Goal: Task Accomplishment & Management: Use online tool/utility

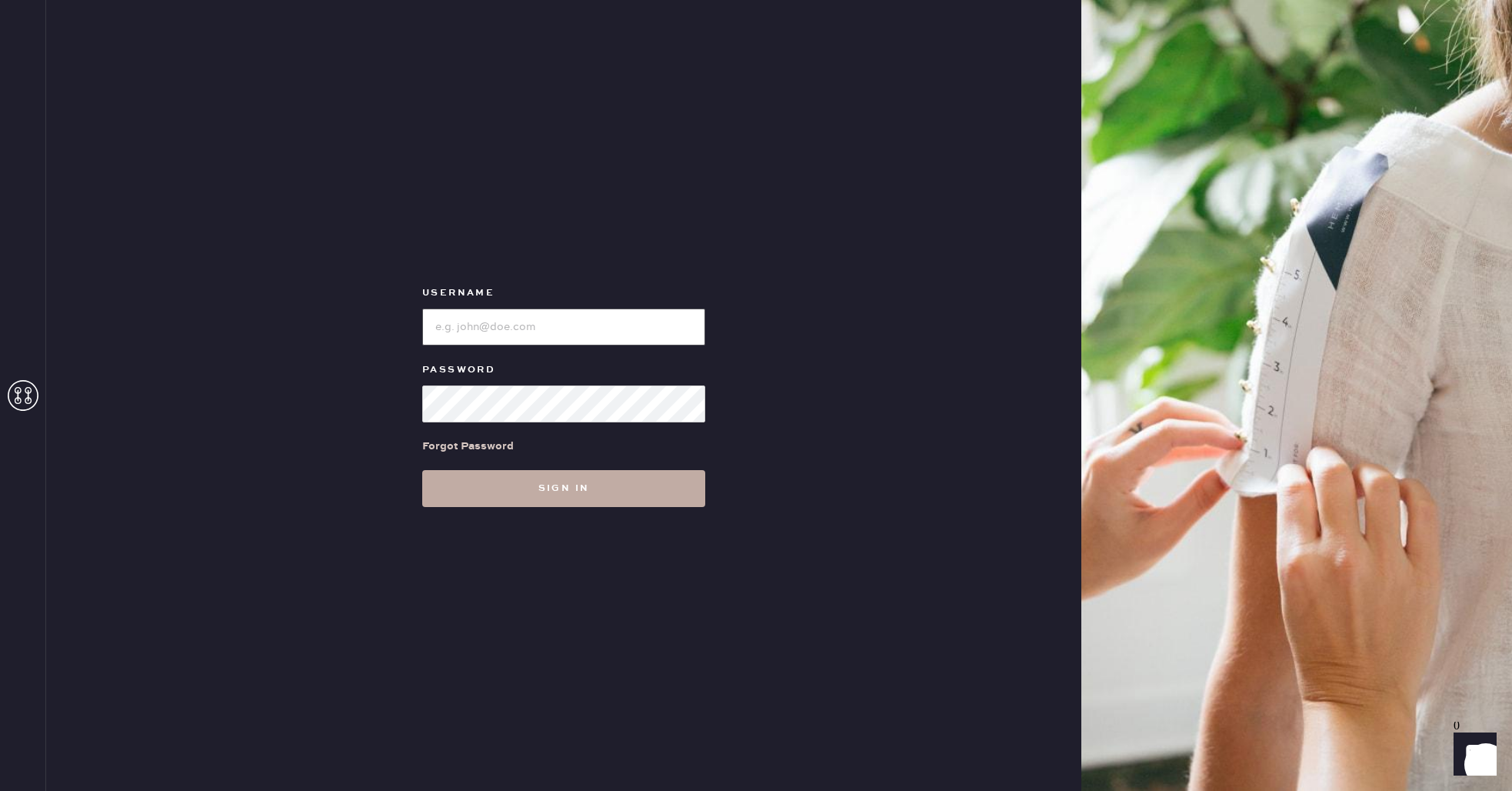
type input "reformationwilliamsburg"
click at [664, 480] on button "Sign in" at bounding box center [563, 488] width 283 height 37
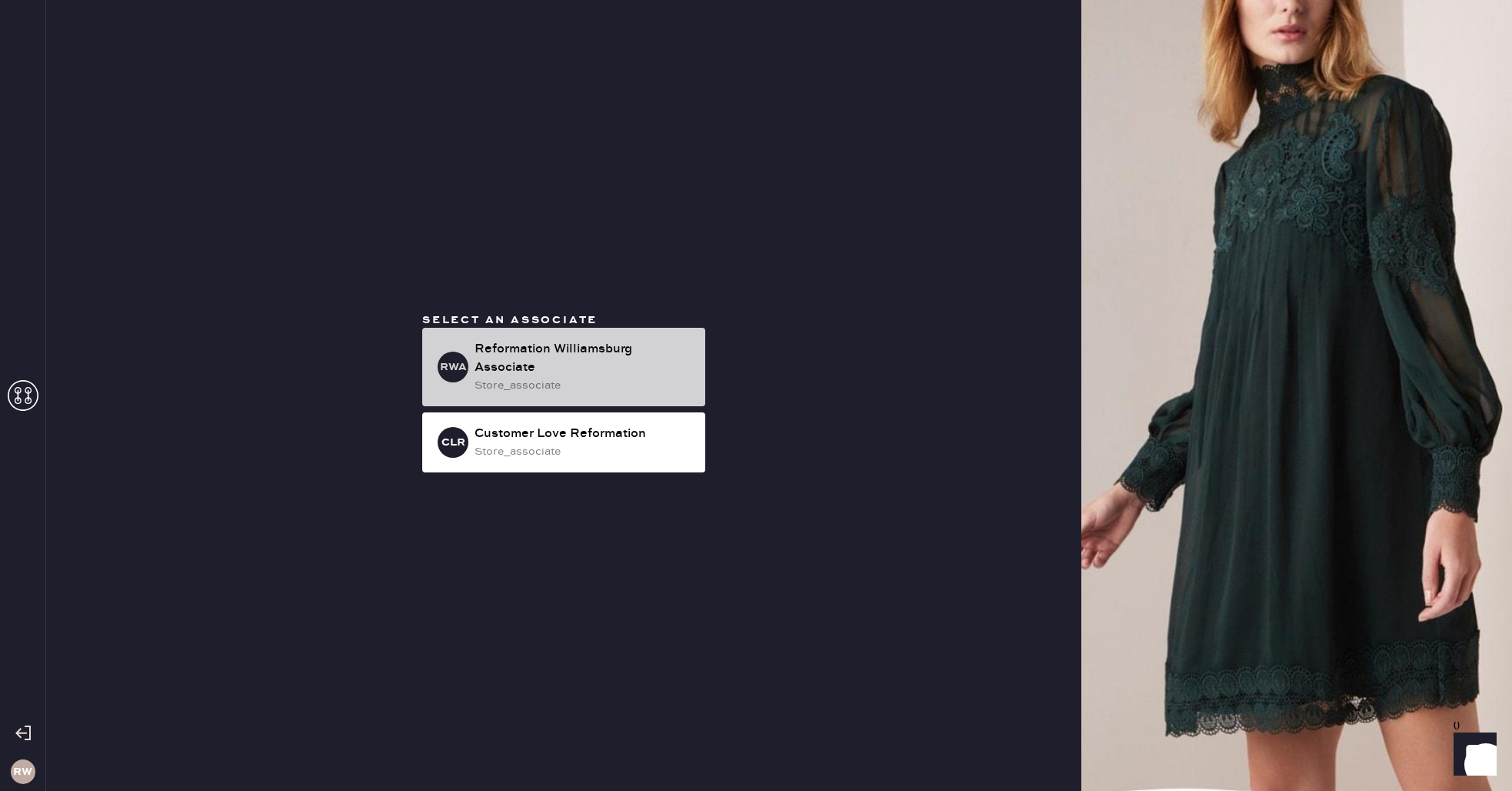
click at [557, 374] on div "Reformation Williamsburg Associate" at bounding box center [584, 358] width 219 height 37
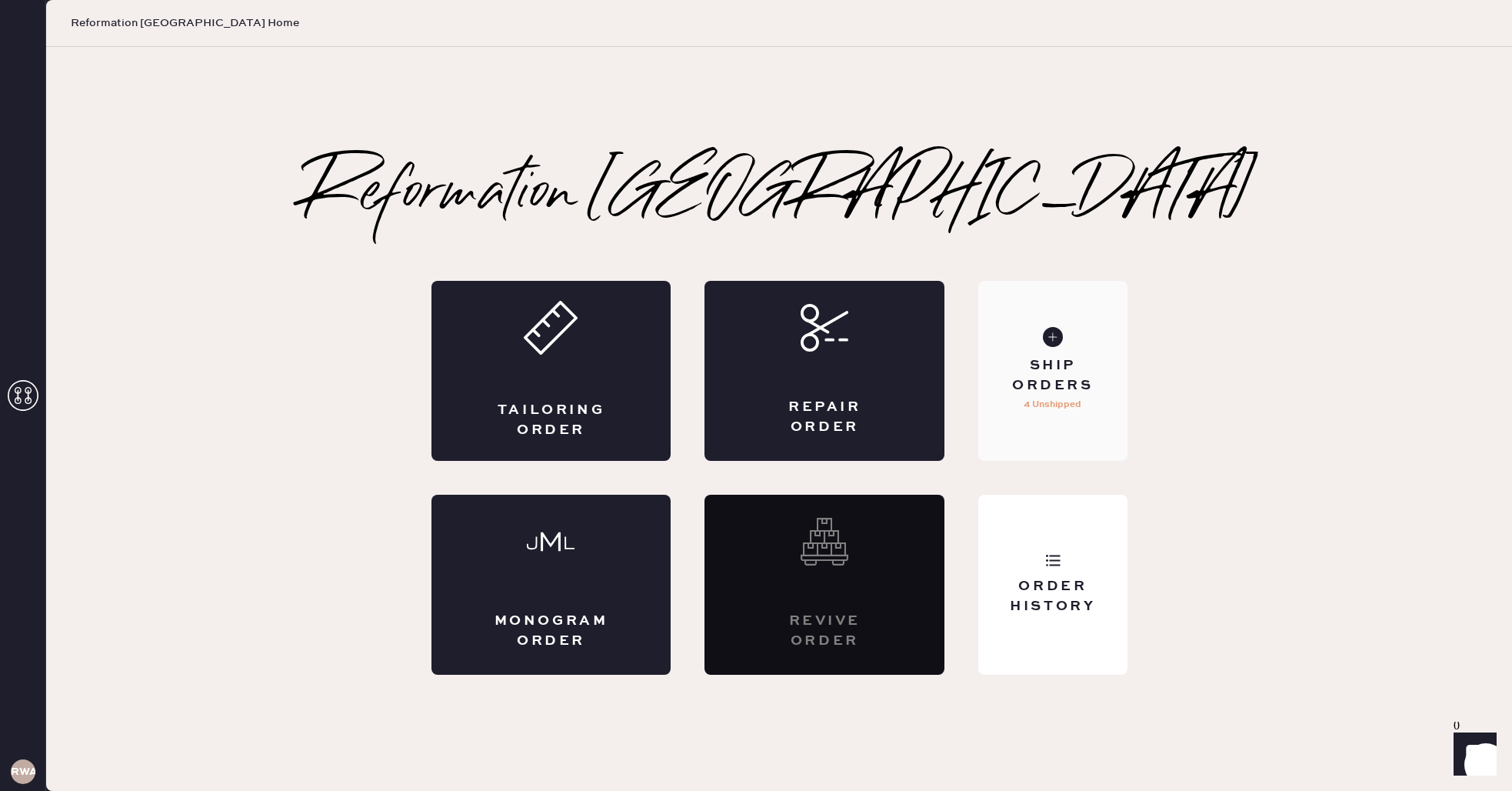
click at [1055, 359] on div "Ship Orders" at bounding box center [1052, 376] width 124 height 39
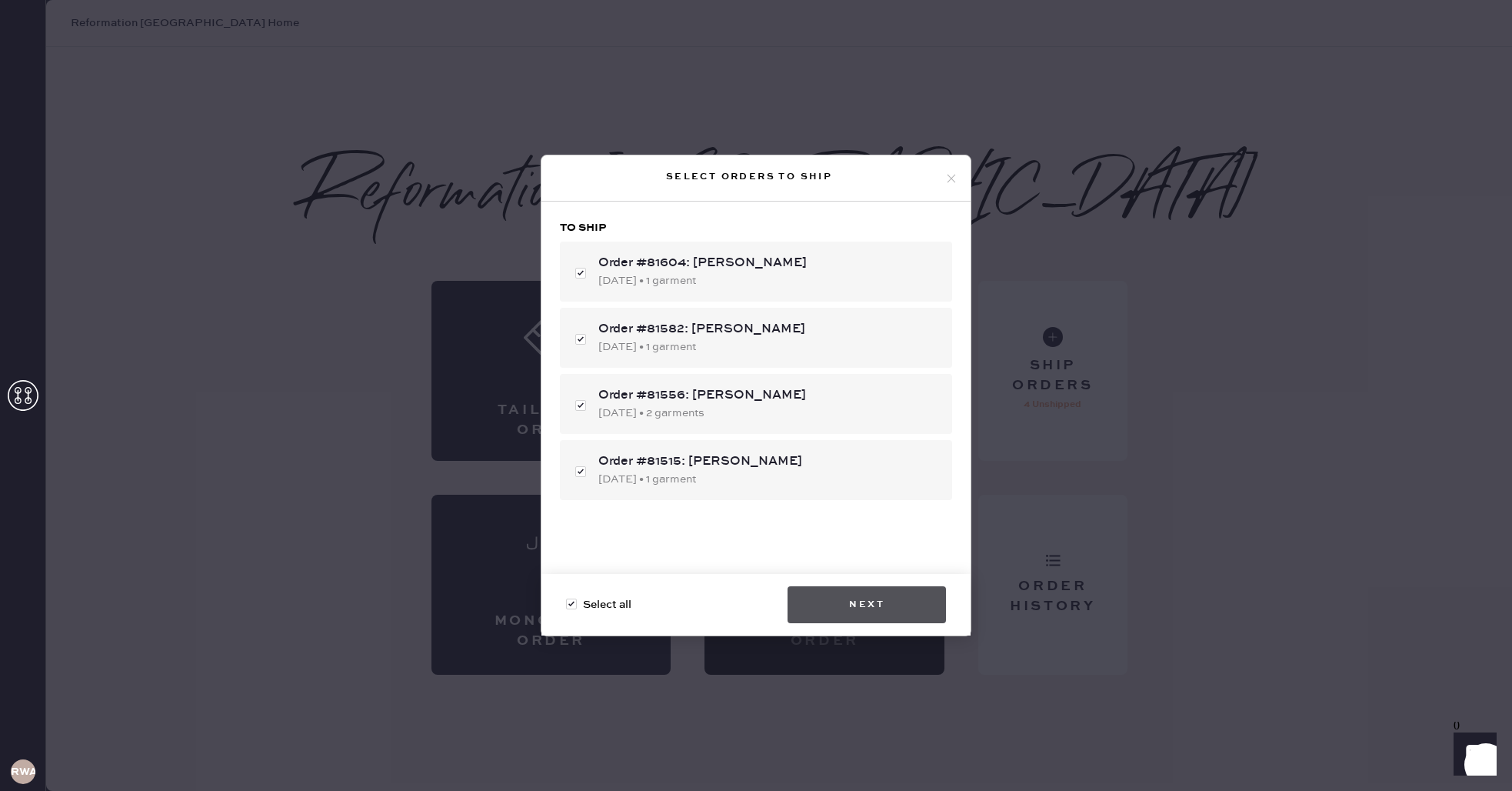
click at [849, 607] on button "Next" at bounding box center [867, 604] width 159 height 37
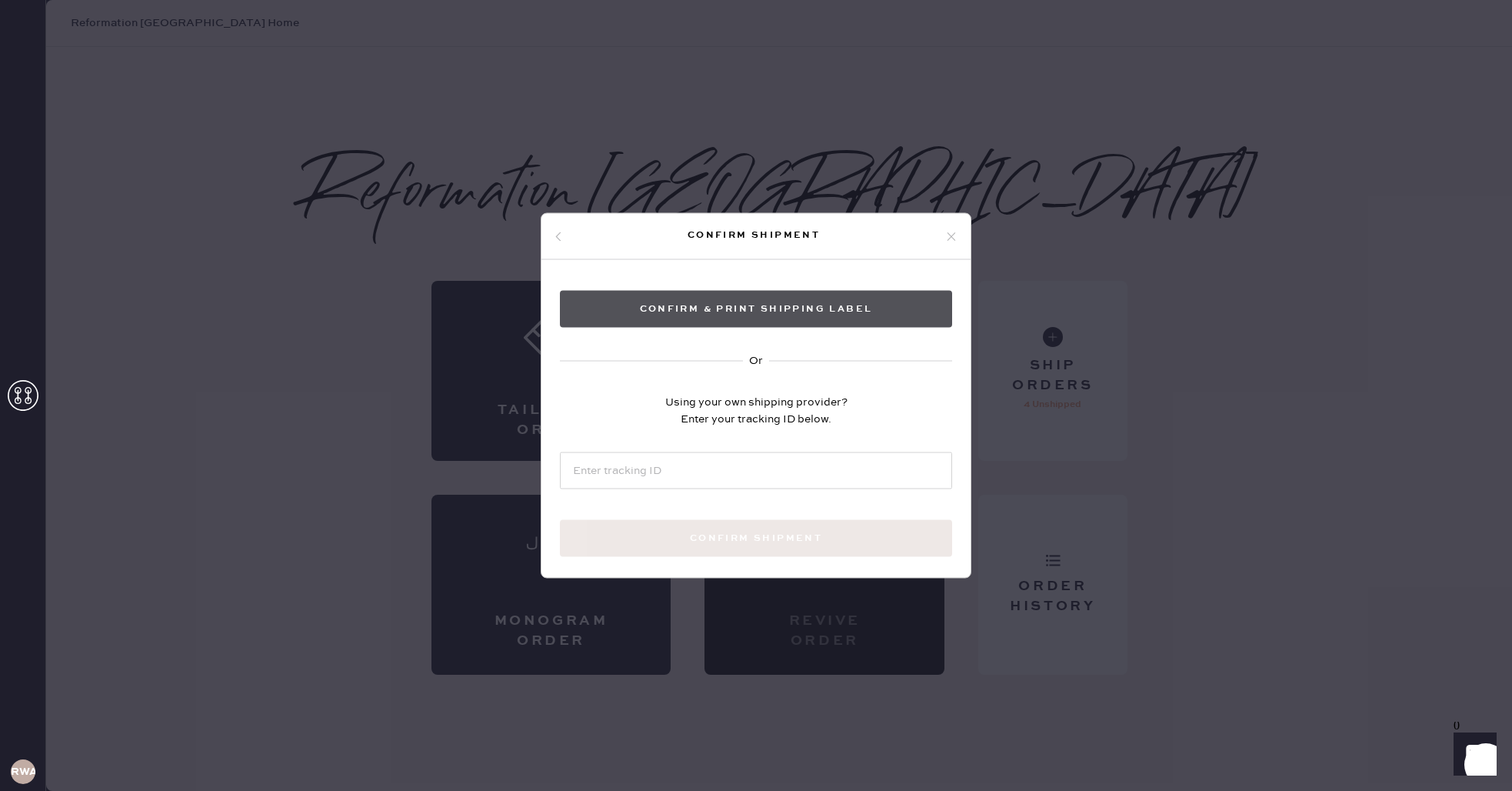
drag, startPoint x: 769, startPoint y: 310, endPoint x: 766, endPoint y: 303, distance: 7.6
click at [766, 301] on button "Confirm & Print shipping label" at bounding box center [756, 309] width 392 height 37
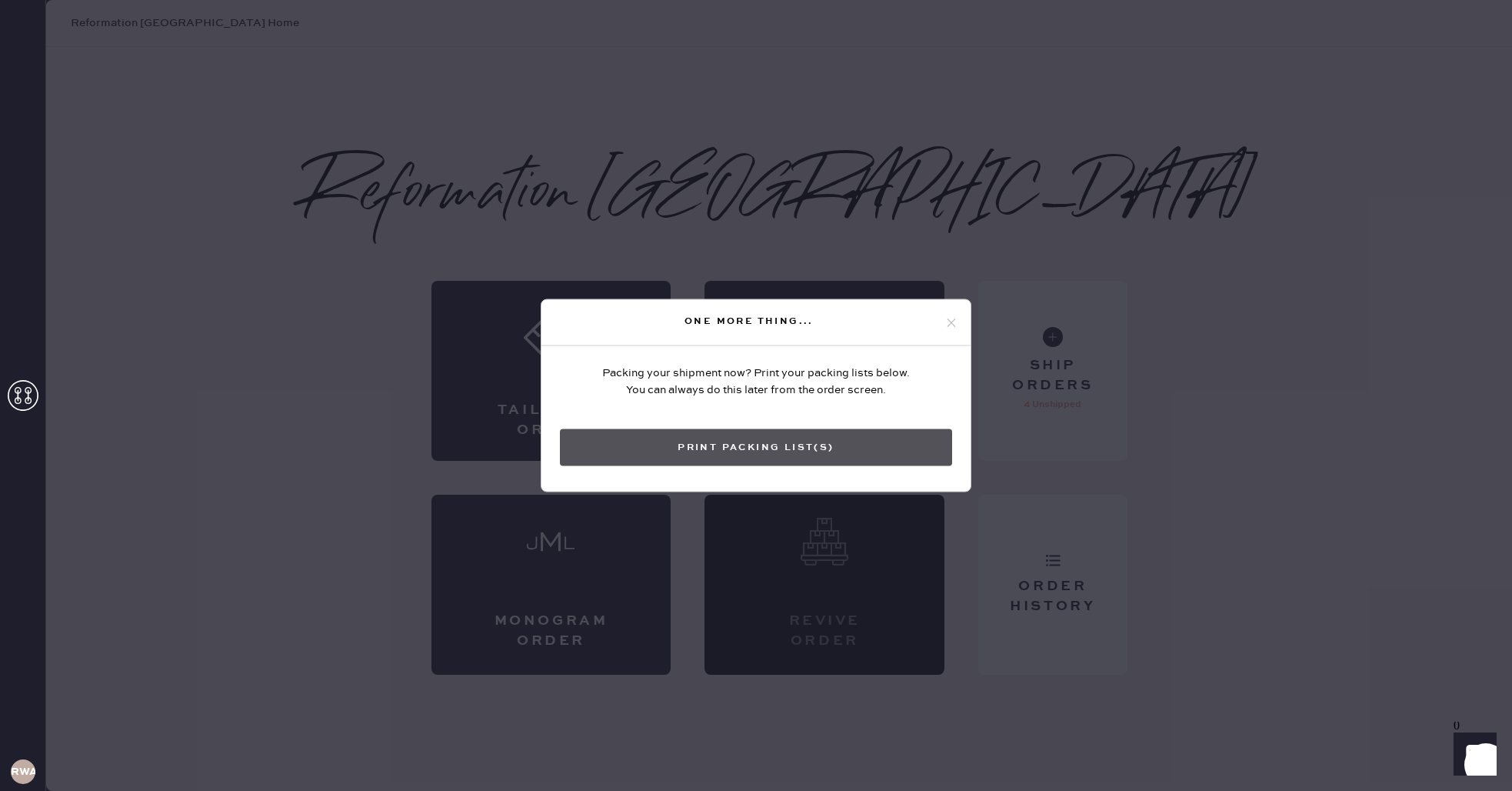
click at [841, 458] on button "Print Packing List(s)" at bounding box center [756, 448] width 392 height 37
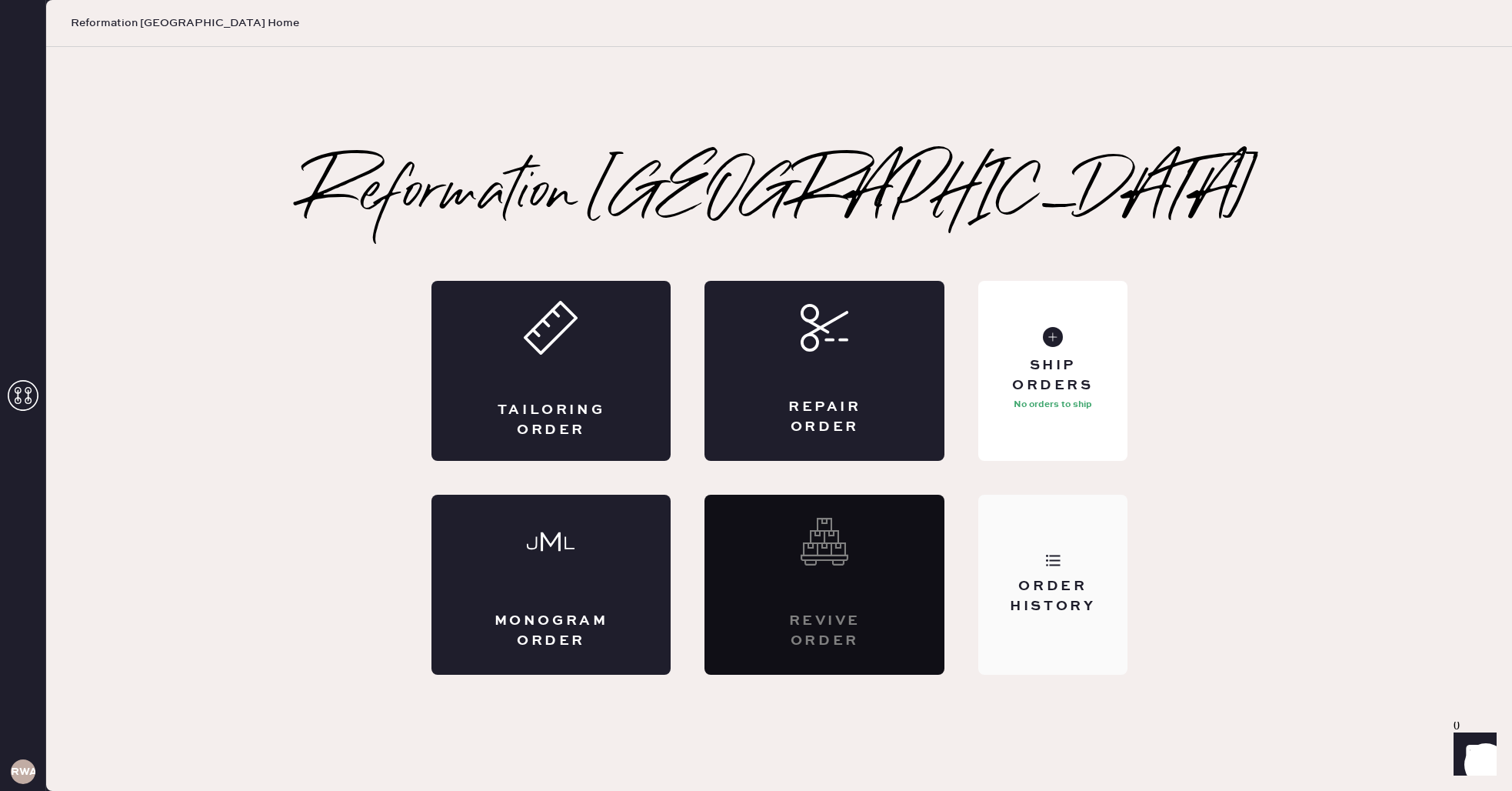
click at [1076, 568] on div "Order History" at bounding box center [1053, 584] width 149 height 180
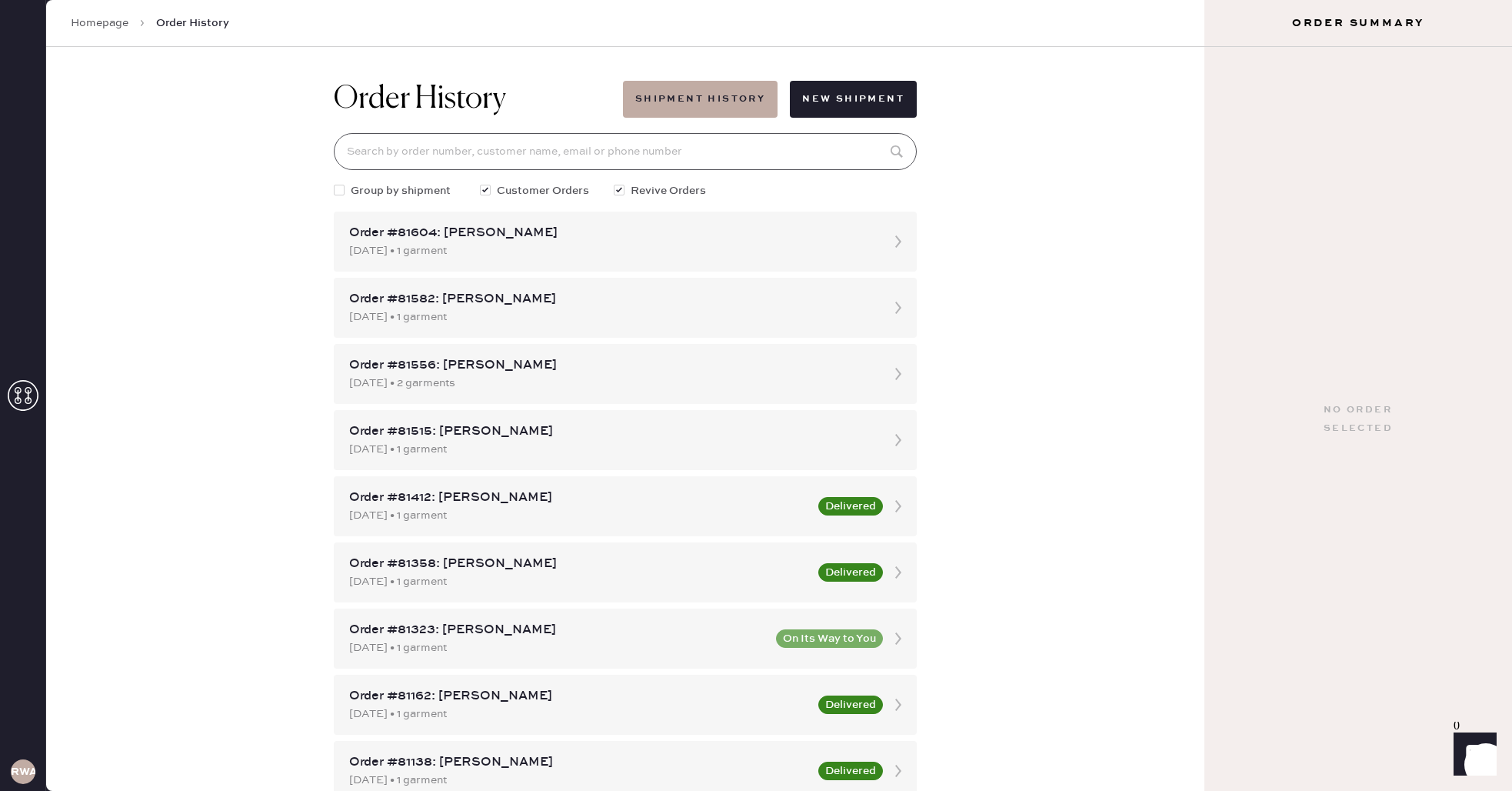
click at [612, 164] on input at bounding box center [625, 152] width 583 height 37
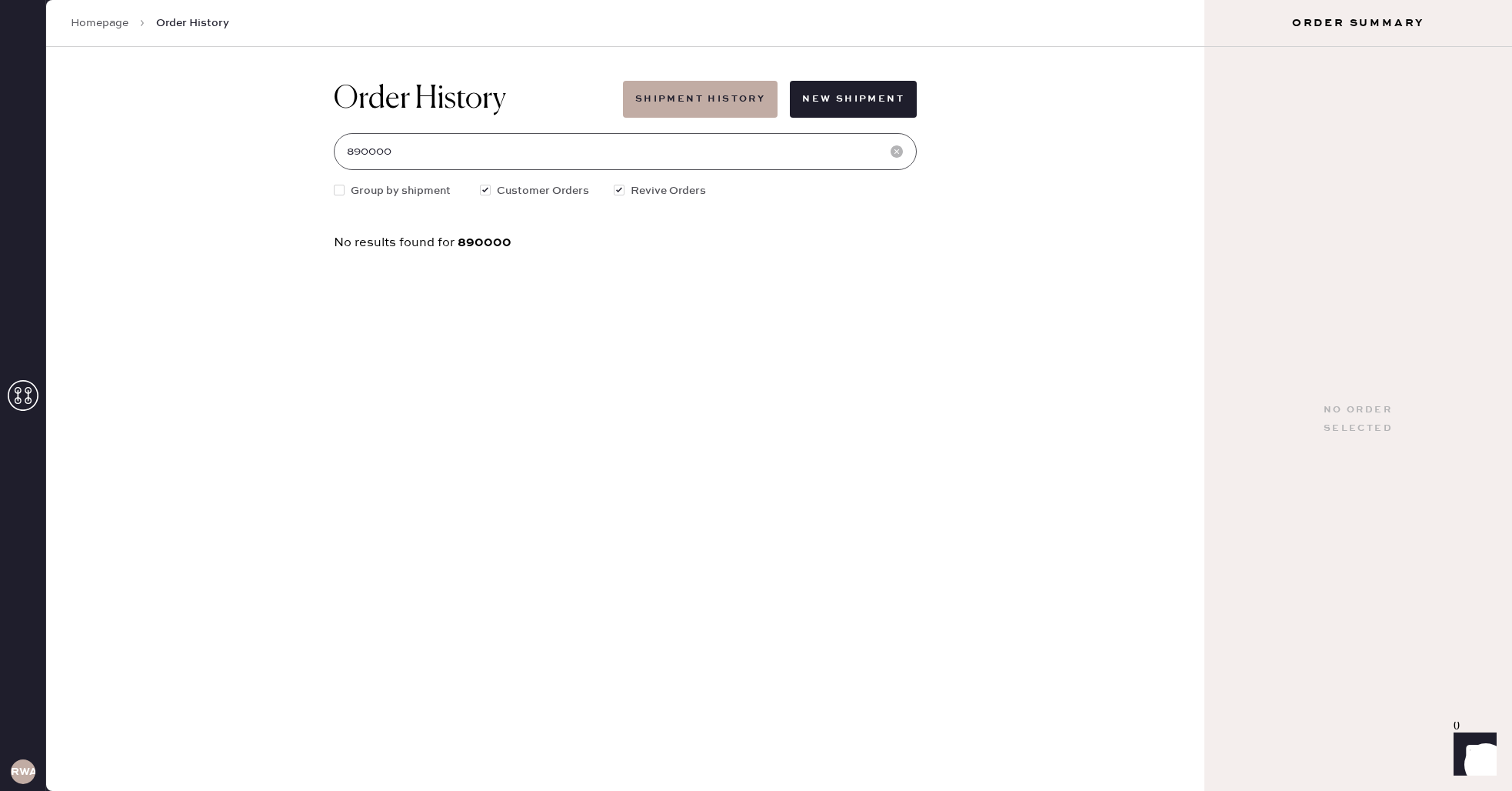
type input "890000"
click at [435, 159] on input "890000" at bounding box center [625, 152] width 583 height 37
click at [896, 148] on use at bounding box center [897, 151] width 13 height 13
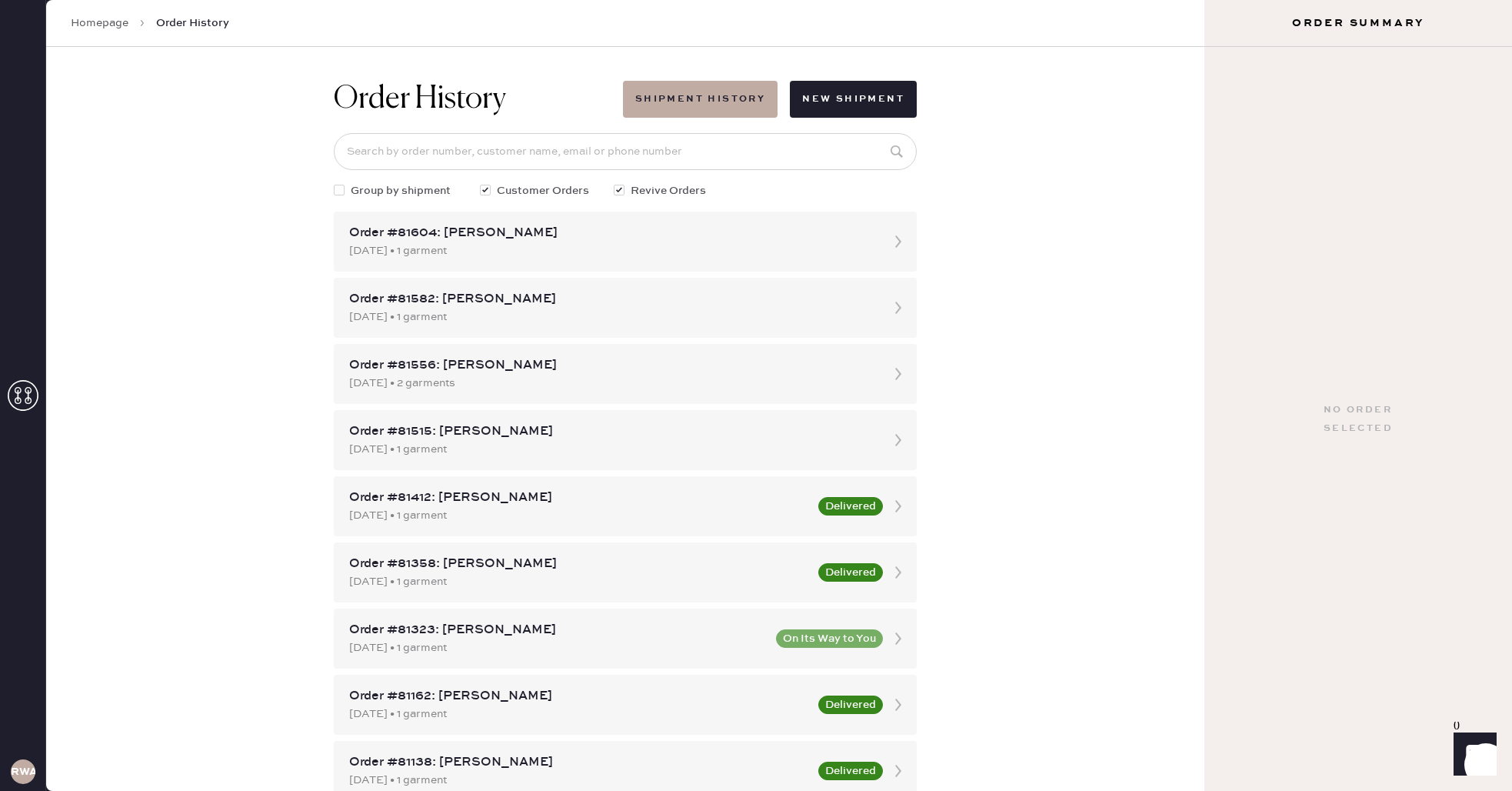
click at [202, 28] on span "Order History" at bounding box center [192, 23] width 73 height 16
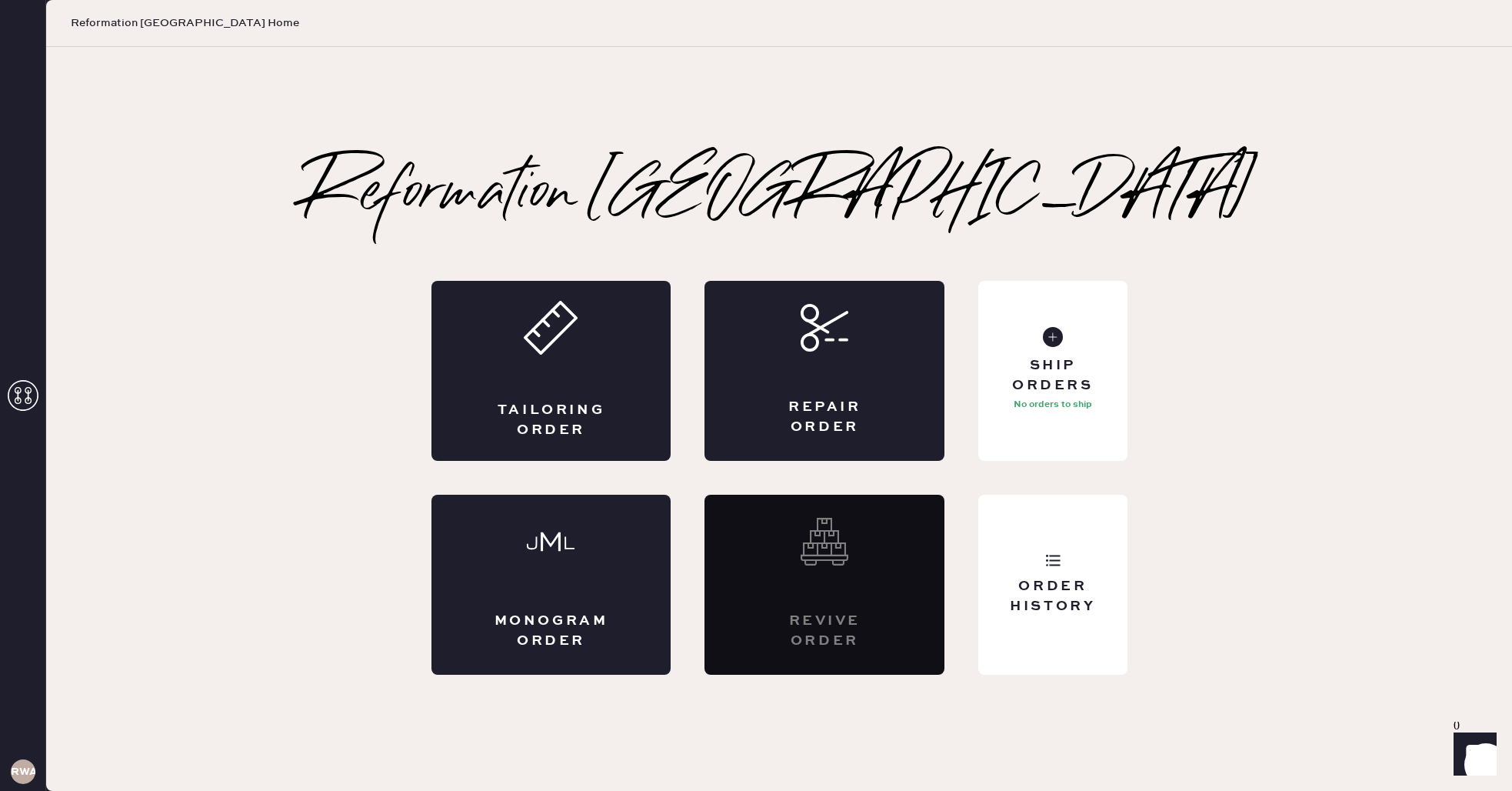
click at [921, 670] on div "Revive order" at bounding box center [824, 584] width 240 height 180
click at [881, 614] on div "Revive order" at bounding box center [824, 631] width 117 height 39
click at [827, 535] on icon at bounding box center [824, 541] width 48 height 48
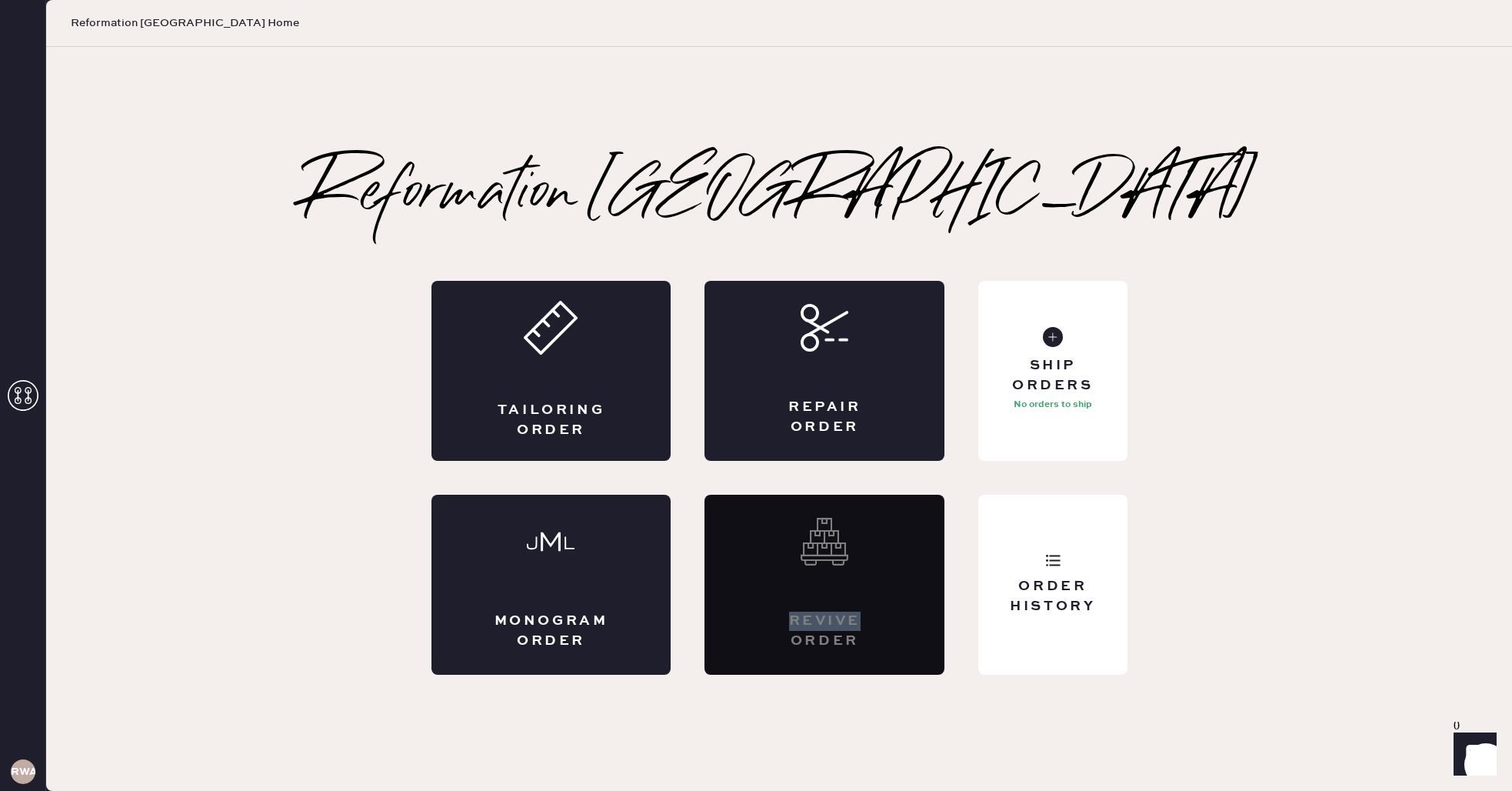
click at [827, 535] on icon at bounding box center [824, 541] width 48 height 48
click at [825, 532] on icon at bounding box center [824, 541] width 48 height 48
click at [1051, 553] on icon at bounding box center [1053, 560] width 16 height 16
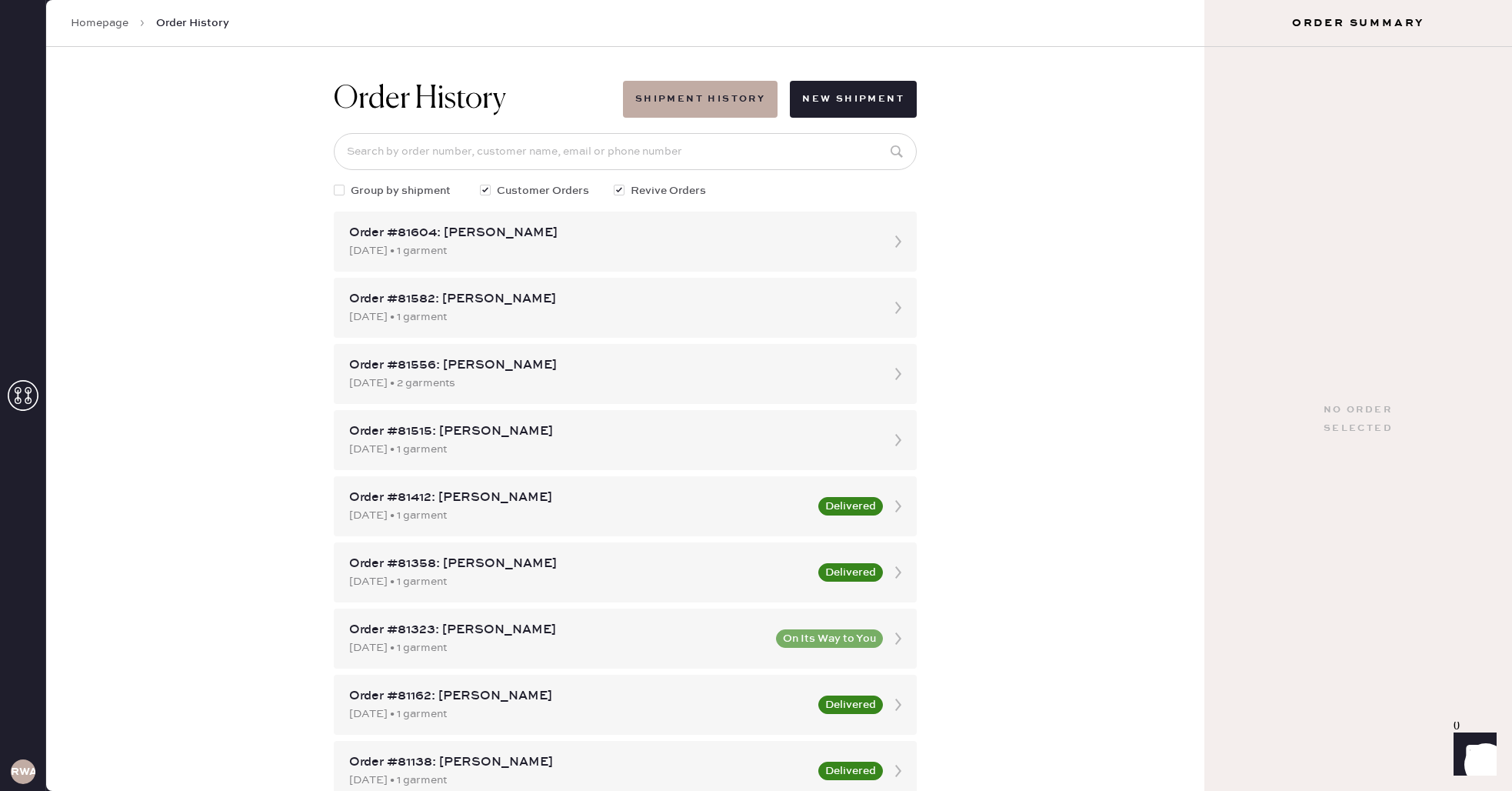
click at [658, 190] on span "Revive Orders" at bounding box center [667, 190] width 75 height 17
click at [615, 183] on input "Revive Orders" at bounding box center [614, 182] width 1 height 1
click at [658, 190] on span "Revive Orders" at bounding box center [667, 190] width 75 height 17
click at [615, 183] on input "Revive Orders" at bounding box center [614, 182] width 1 height 1
checkbox input "true"
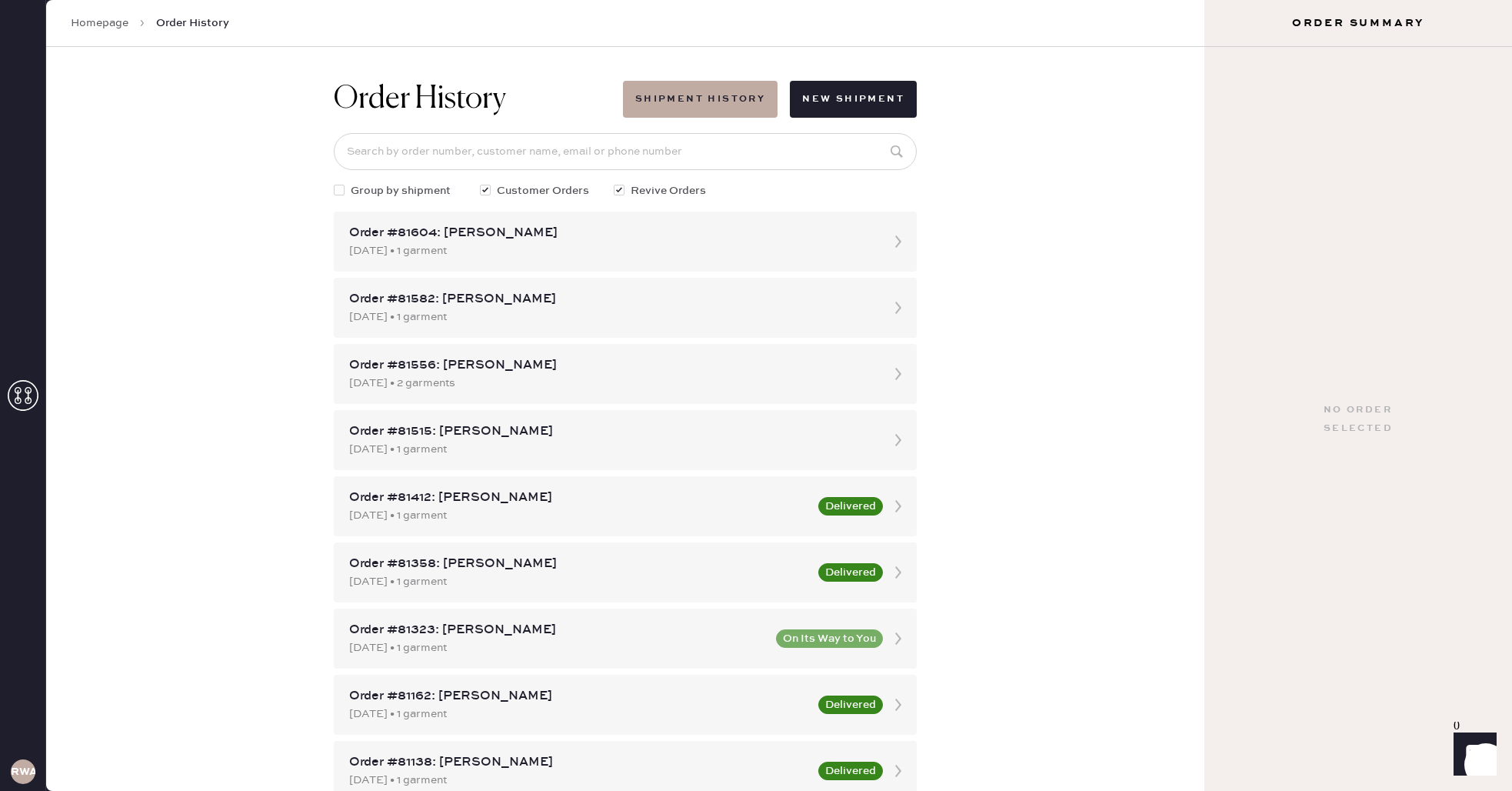
click at [553, 192] on span "Customer Orders" at bounding box center [543, 190] width 92 height 17
click at [481, 183] on input "Customer Orders" at bounding box center [480, 182] width 1 height 1
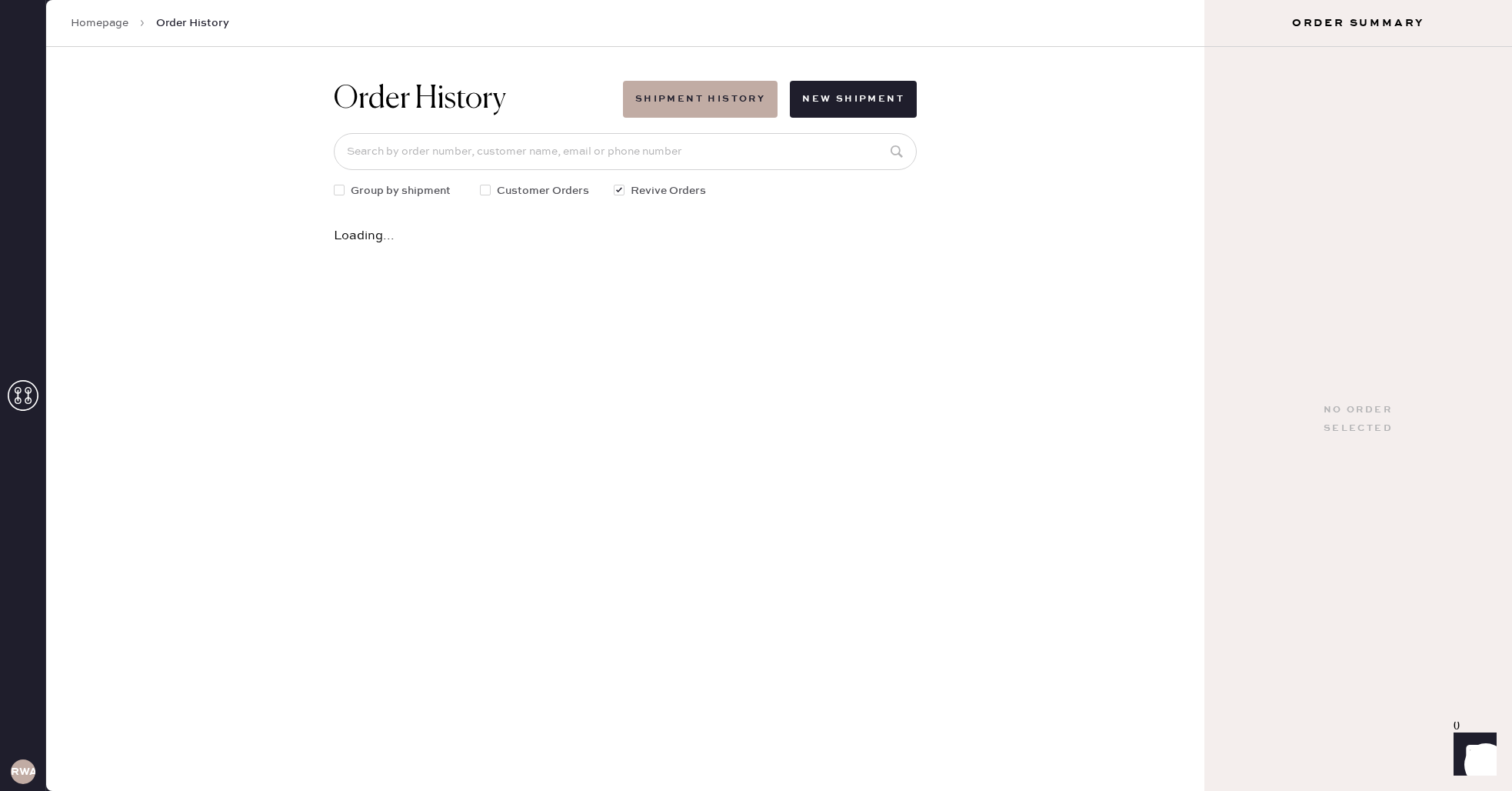
click at [484, 192] on div at bounding box center [485, 190] width 11 height 11
click at [481, 183] on input "Customer Orders" at bounding box center [480, 182] width 1 height 1
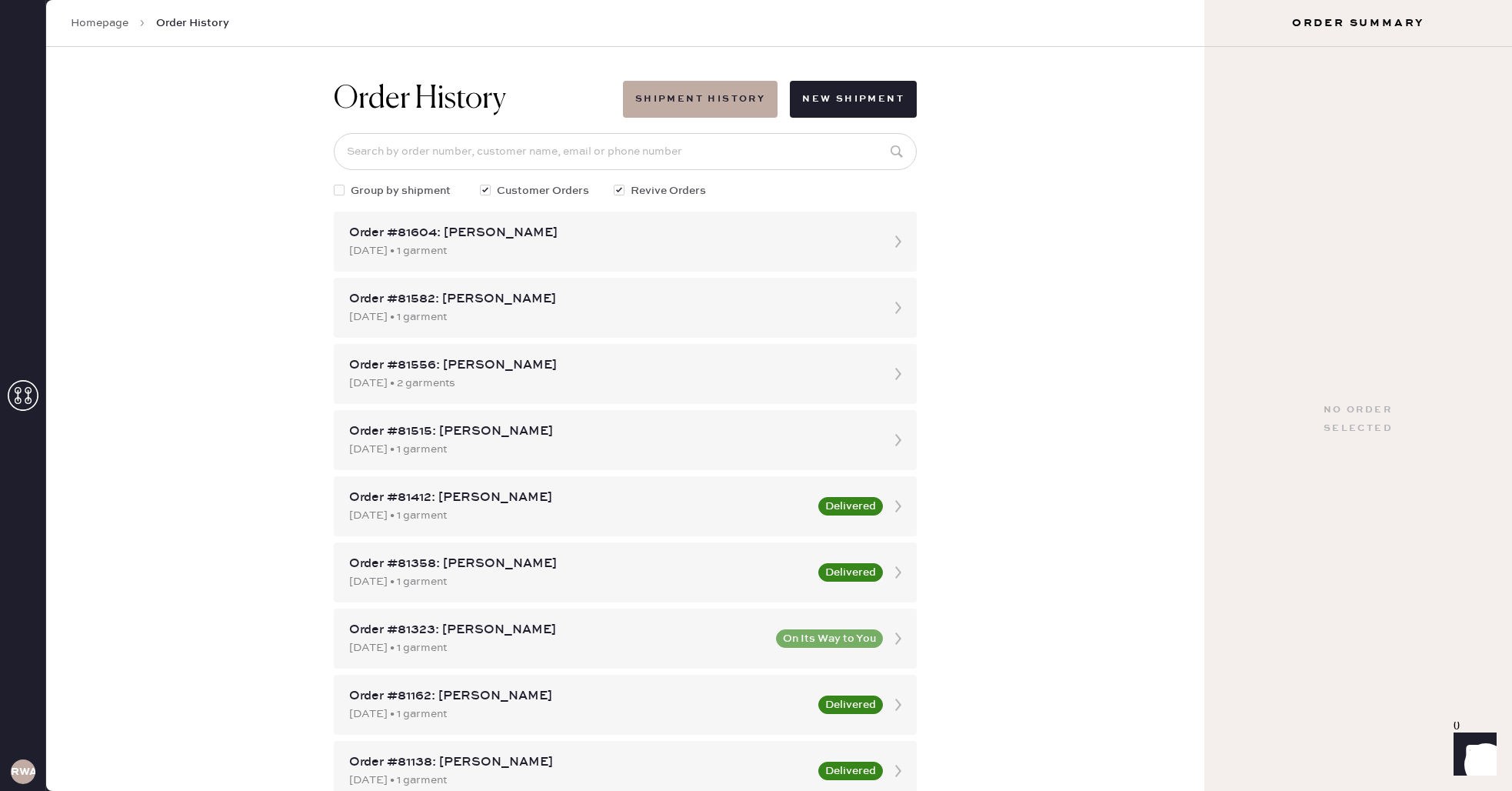
click at [482, 197] on div at bounding box center [487, 190] width 17 height 17
click at [481, 183] on input "Customer Orders" at bounding box center [480, 182] width 1 height 1
checkbox input "false"
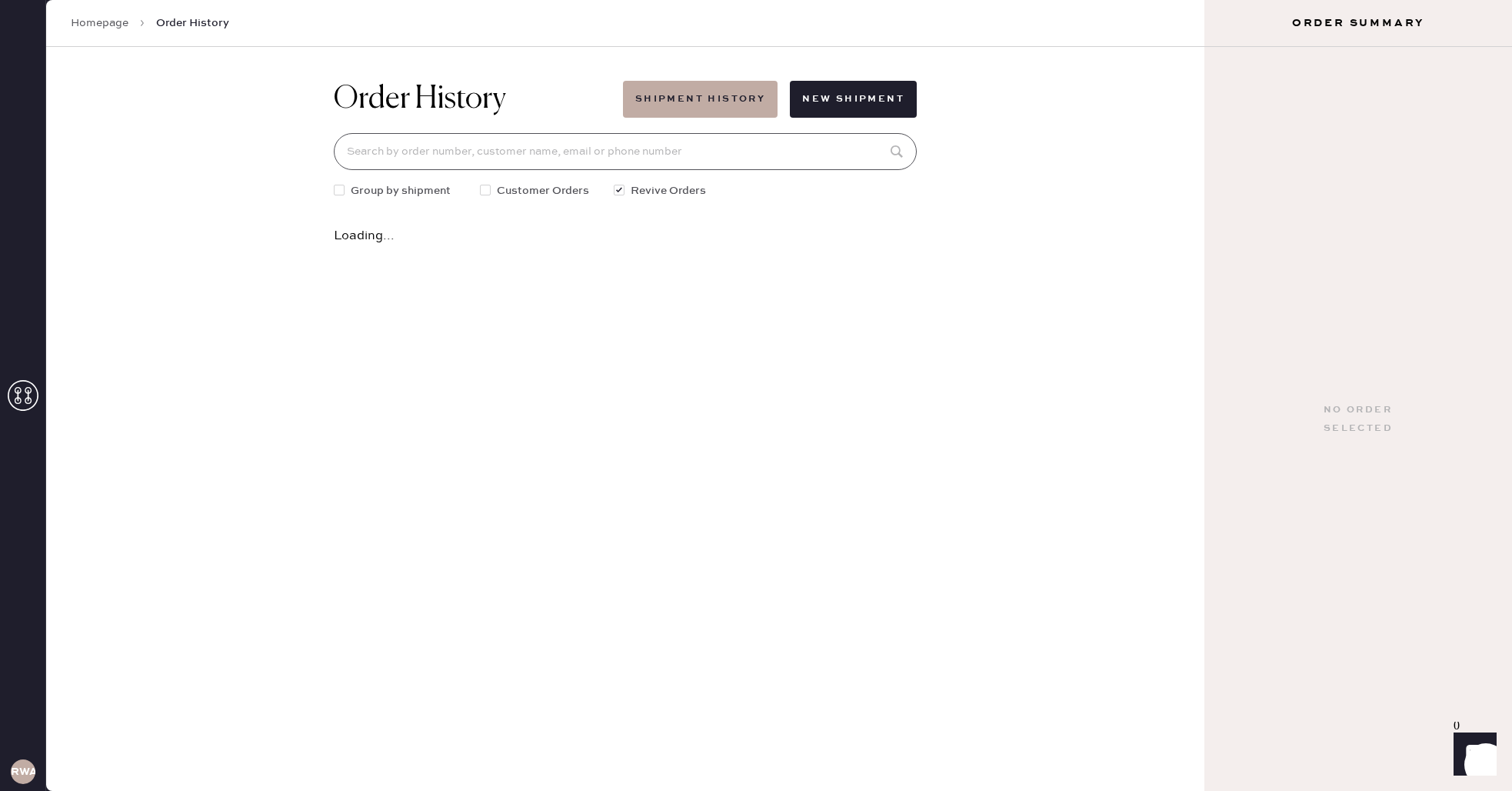
click at [535, 156] on input at bounding box center [625, 152] width 583 height 37
type input "890000"
click at [664, 271] on div "Order History Shipment History New Shipment 890000 Group by shipment Customer O…" at bounding box center [625, 164] width 608 height 236
click at [713, 100] on button "Shipment History" at bounding box center [700, 99] width 155 height 37
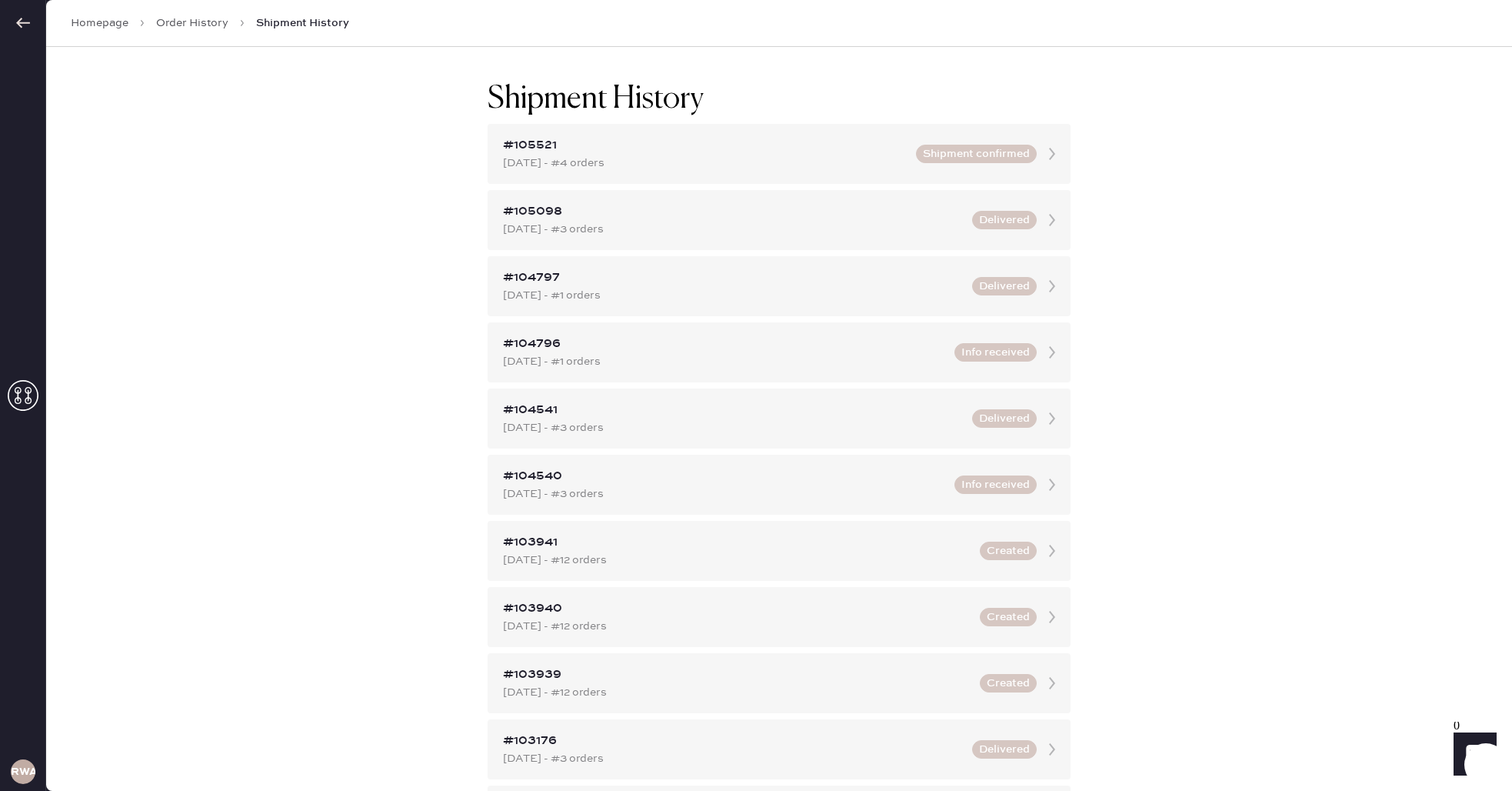
click at [204, 24] on link "Order History" at bounding box center [192, 23] width 72 height 16
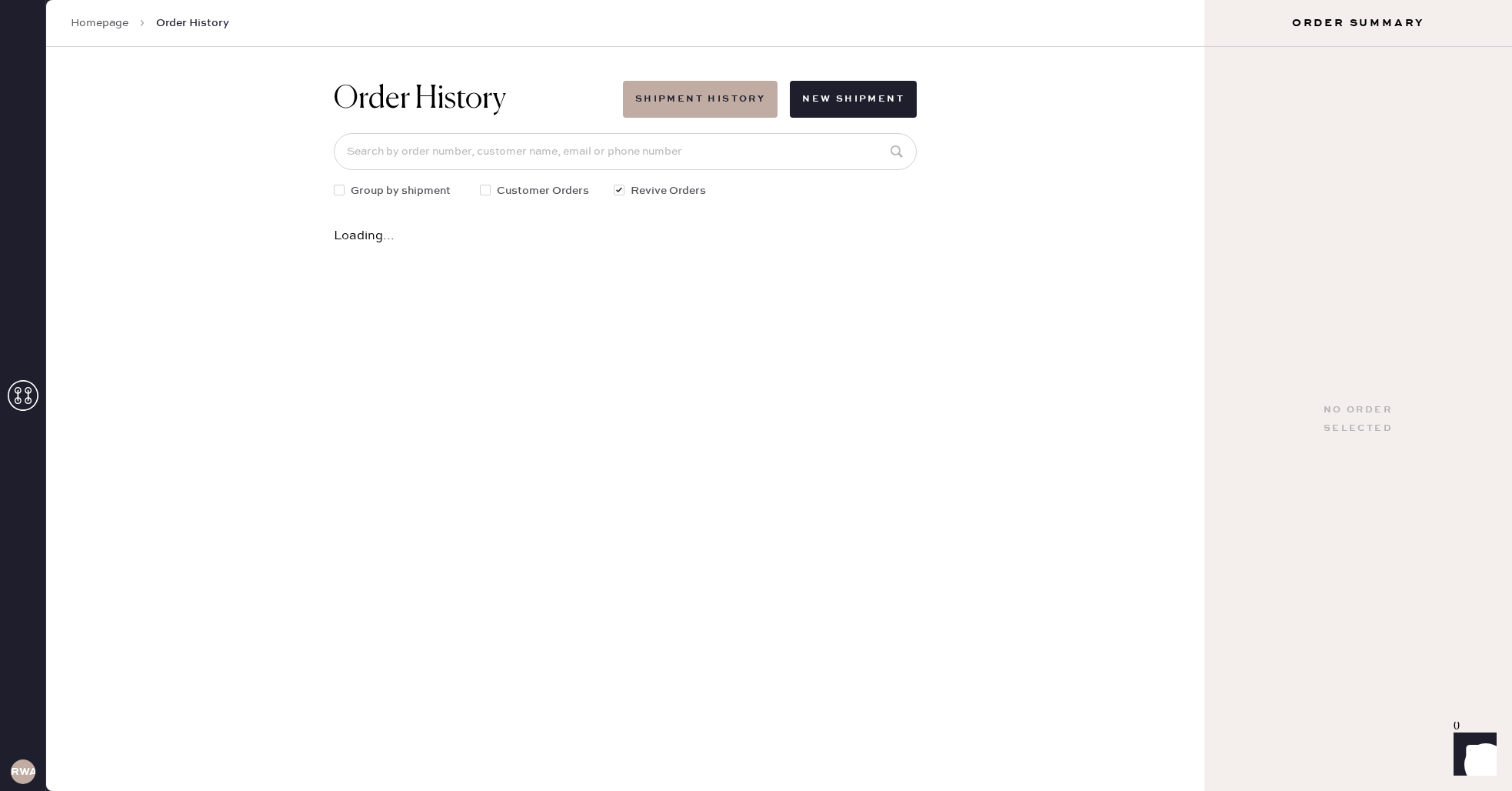
click at [622, 187] on div at bounding box center [619, 190] width 11 height 11
click at [615, 183] on input "Revive Orders" at bounding box center [614, 182] width 1 height 1
checkbox input "false"
click at [478, 191] on div "Group by shipment Customer Orders Revive Orders" at bounding box center [625, 190] width 583 height 17
click at [487, 189] on div at bounding box center [485, 190] width 11 height 11
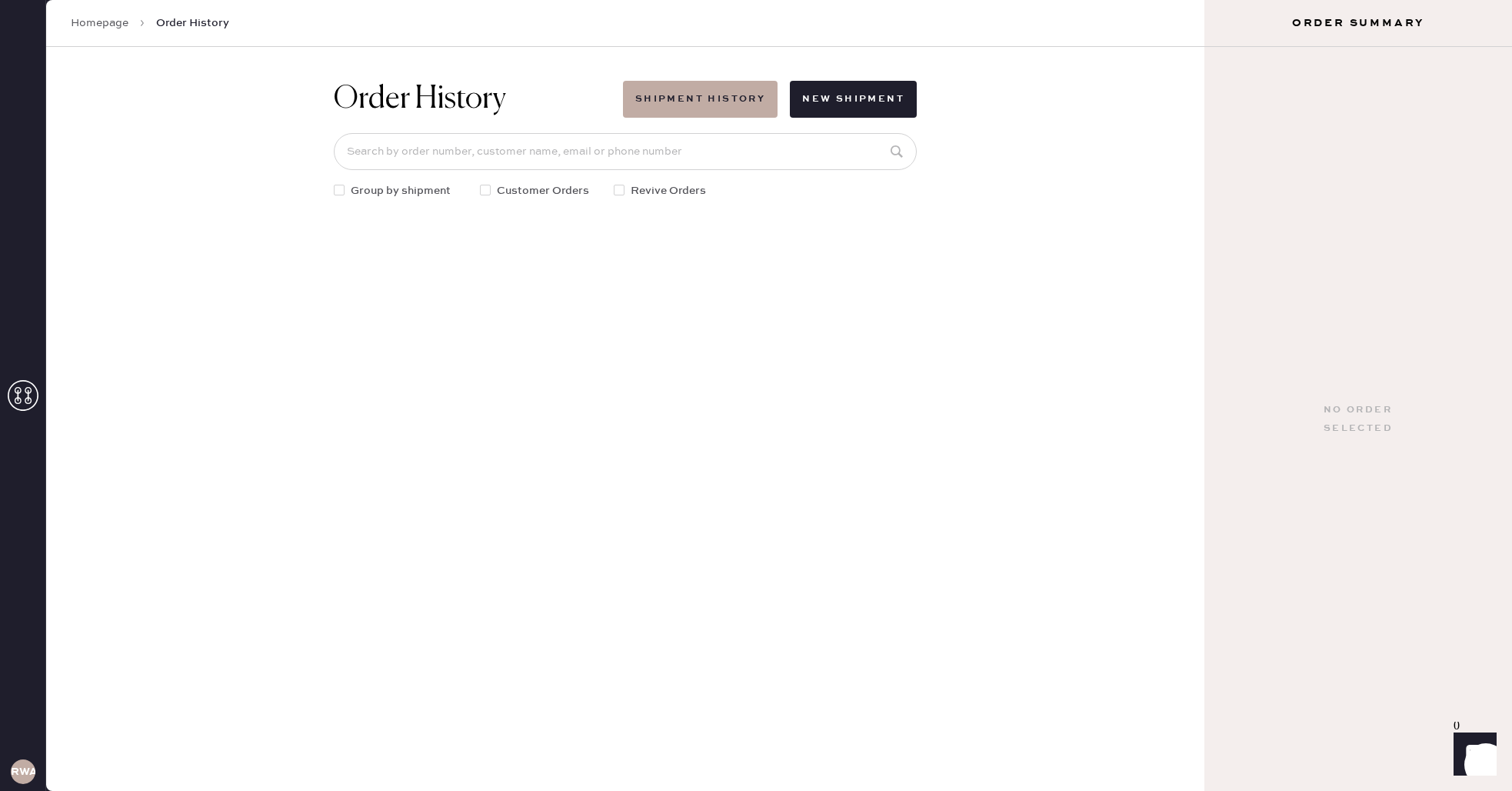
click at [481, 183] on input "Customer Orders" at bounding box center [480, 182] width 1 height 1
checkbox input "true"
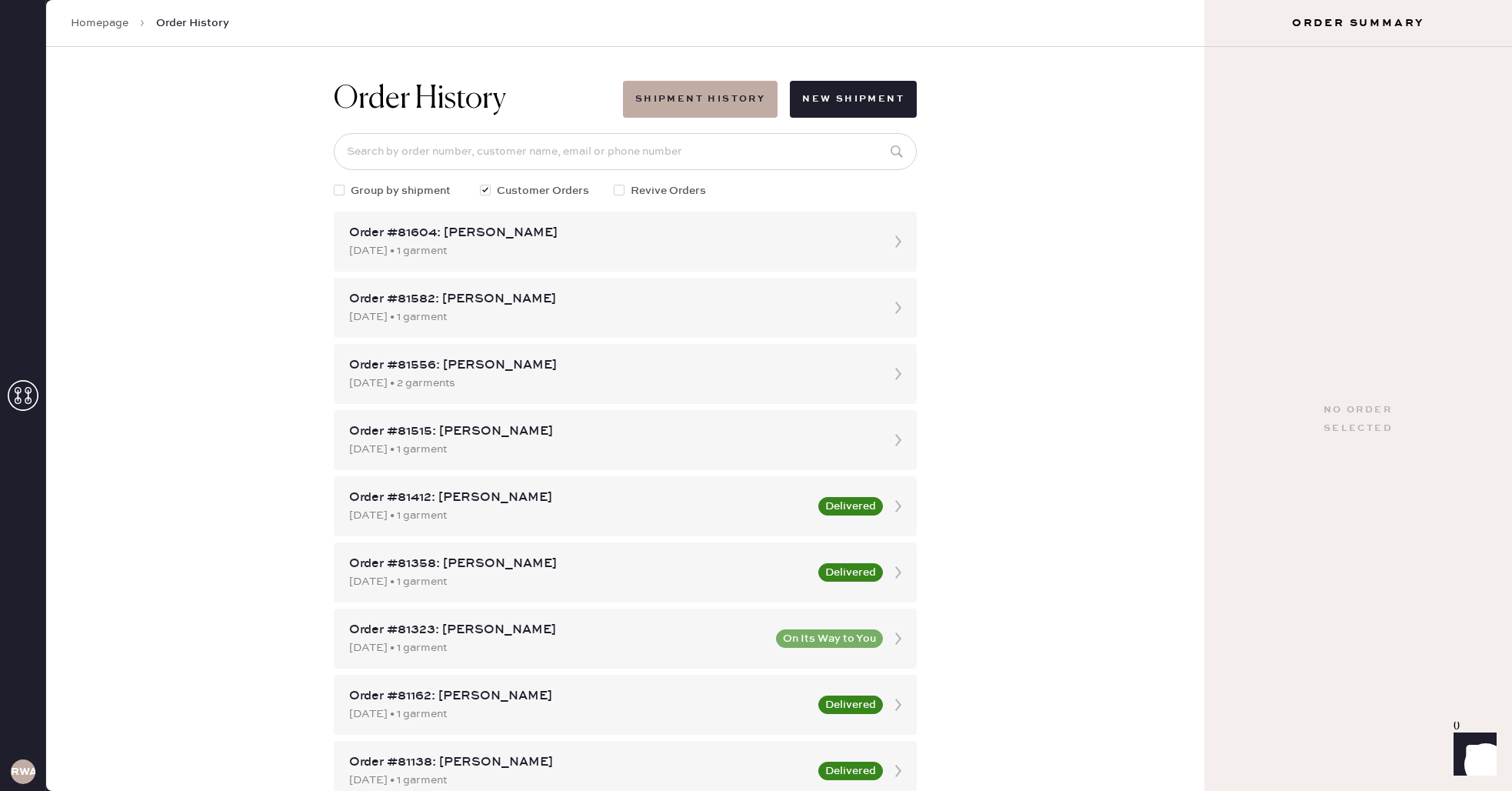
click at [344, 190] on div at bounding box center [342, 190] width 17 height 17
click at [335, 183] on input "Group by shipment" at bounding box center [334, 182] width 1 height 1
checkbox input "true"
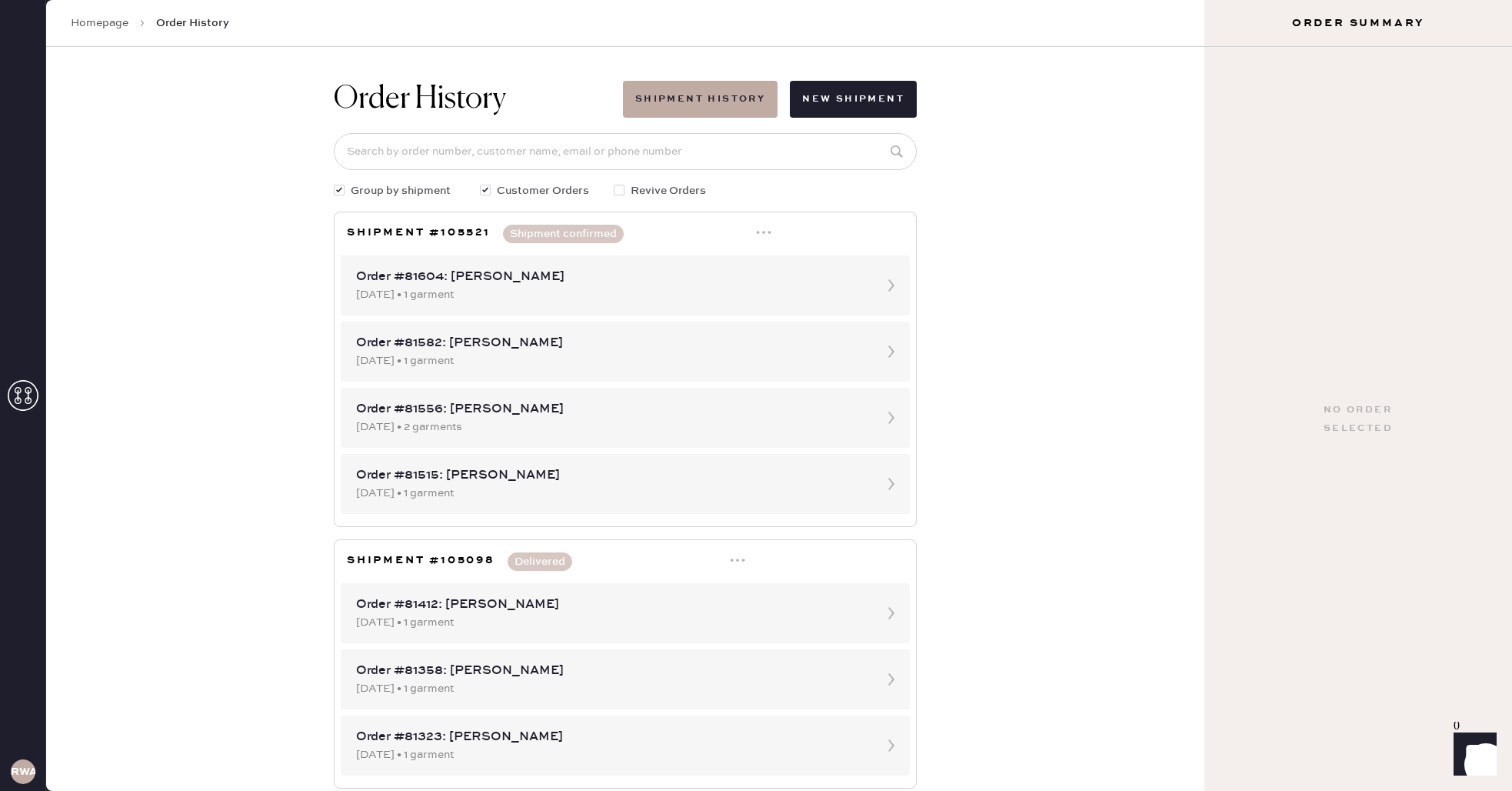
click at [102, 30] on link "Homepage" at bounding box center [99, 23] width 57 height 16
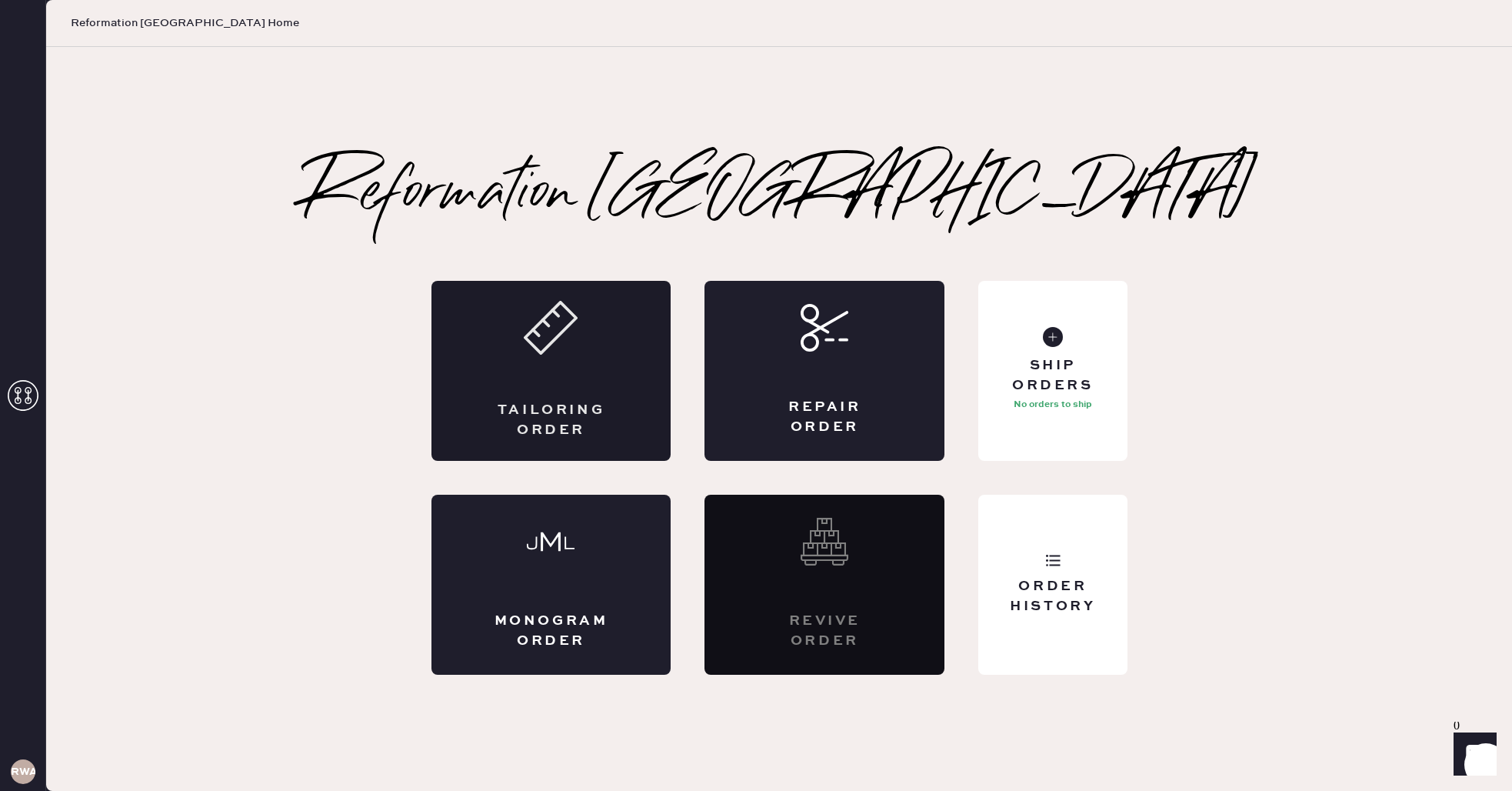
click at [505, 338] on div "Tailoring Order" at bounding box center [552, 371] width 240 height 180
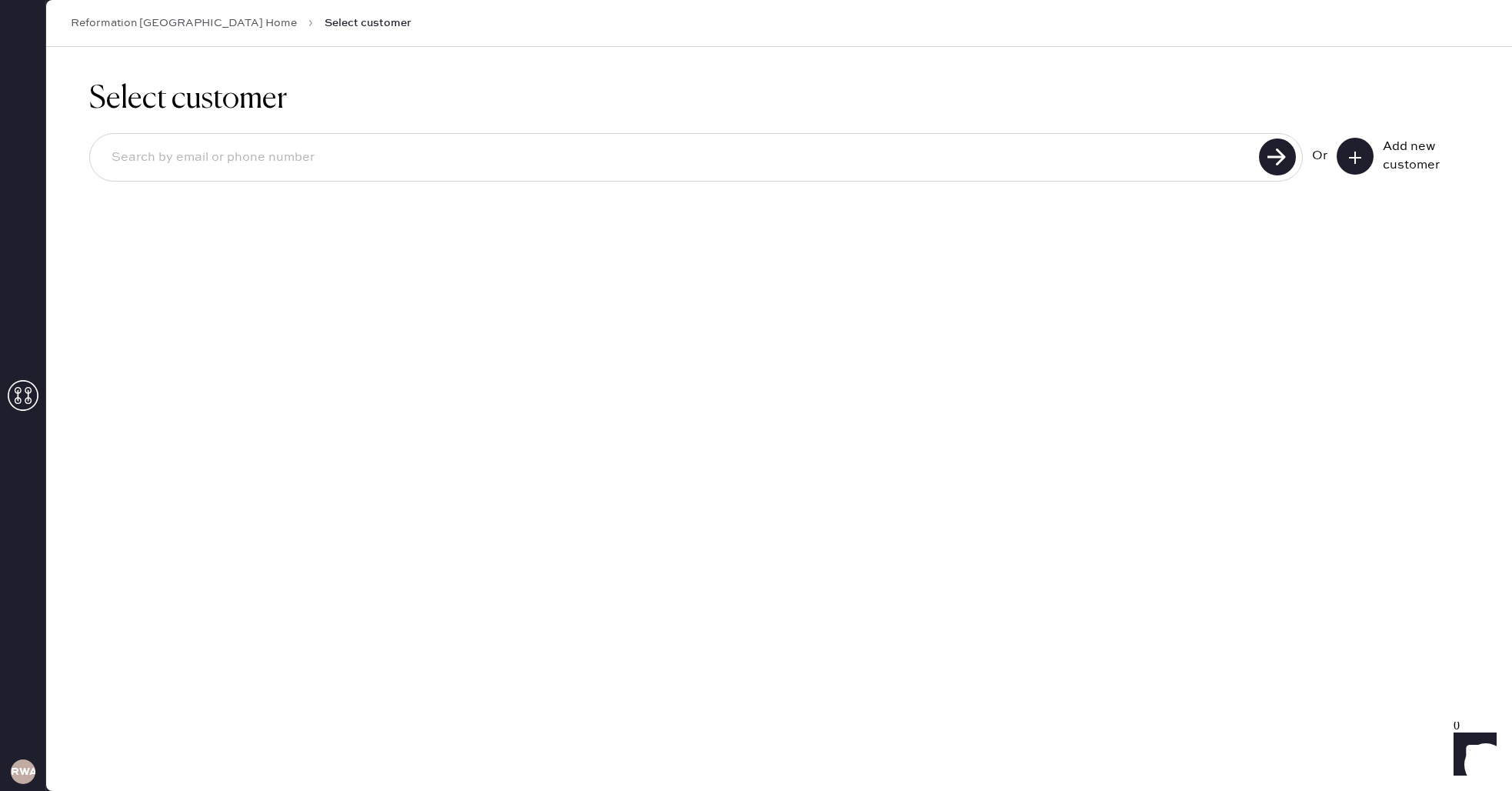
click at [318, 175] on div at bounding box center [697, 158] width 1214 height 49
click at [334, 153] on input at bounding box center [677, 158] width 1156 height 35
type input "890000"
drag, startPoint x: 210, startPoint y: 160, endPoint x: 42, endPoint y: 144, distance: 168.8
click at [42, 144] on div "RWA Reformation Williamsburg Home Select customer Select customer 890000 Unable…" at bounding box center [756, 395] width 1512 height 791
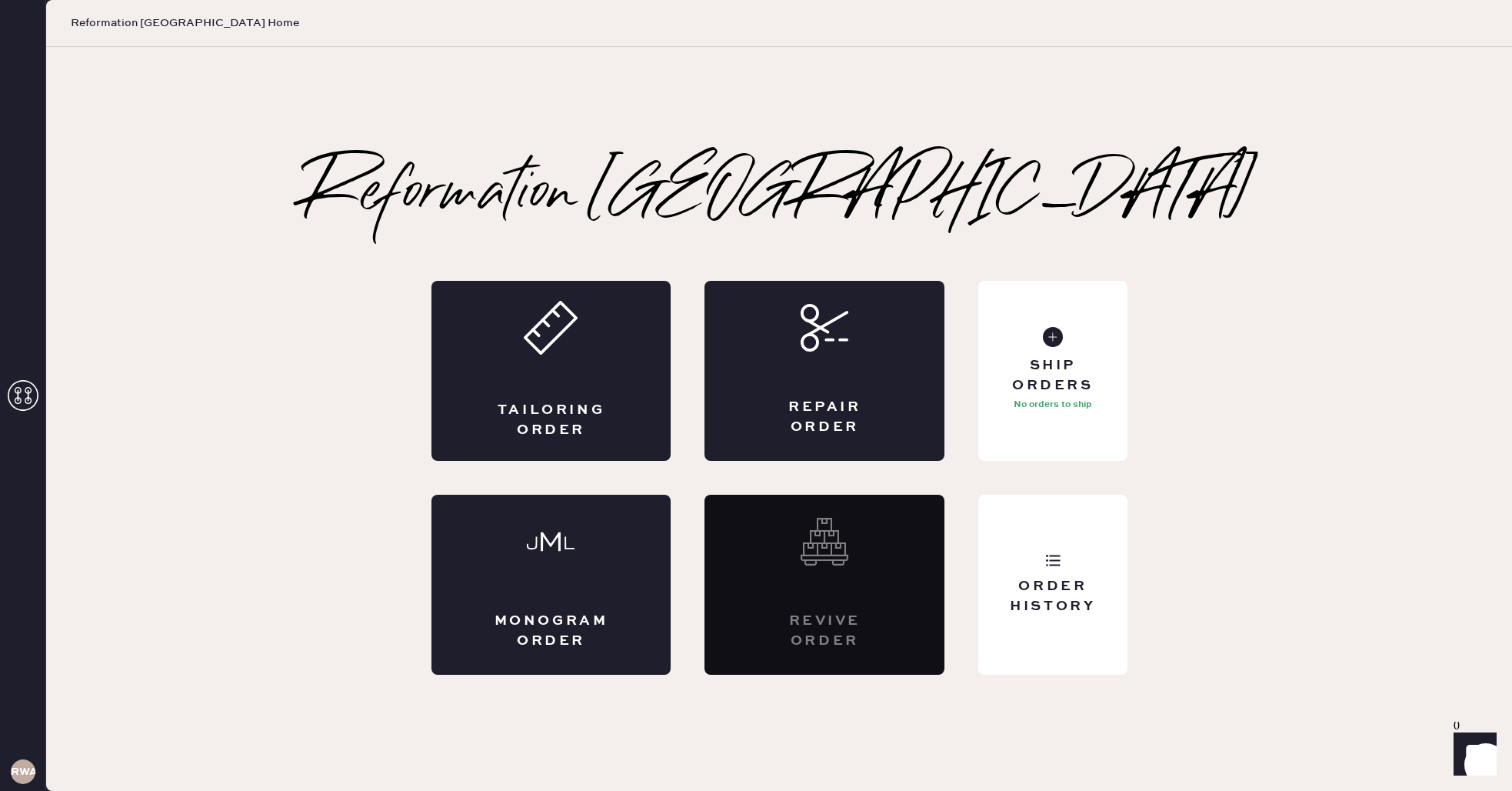
click at [1475, 748] on icon "Show" at bounding box center [1475, 753] width 18 height 18
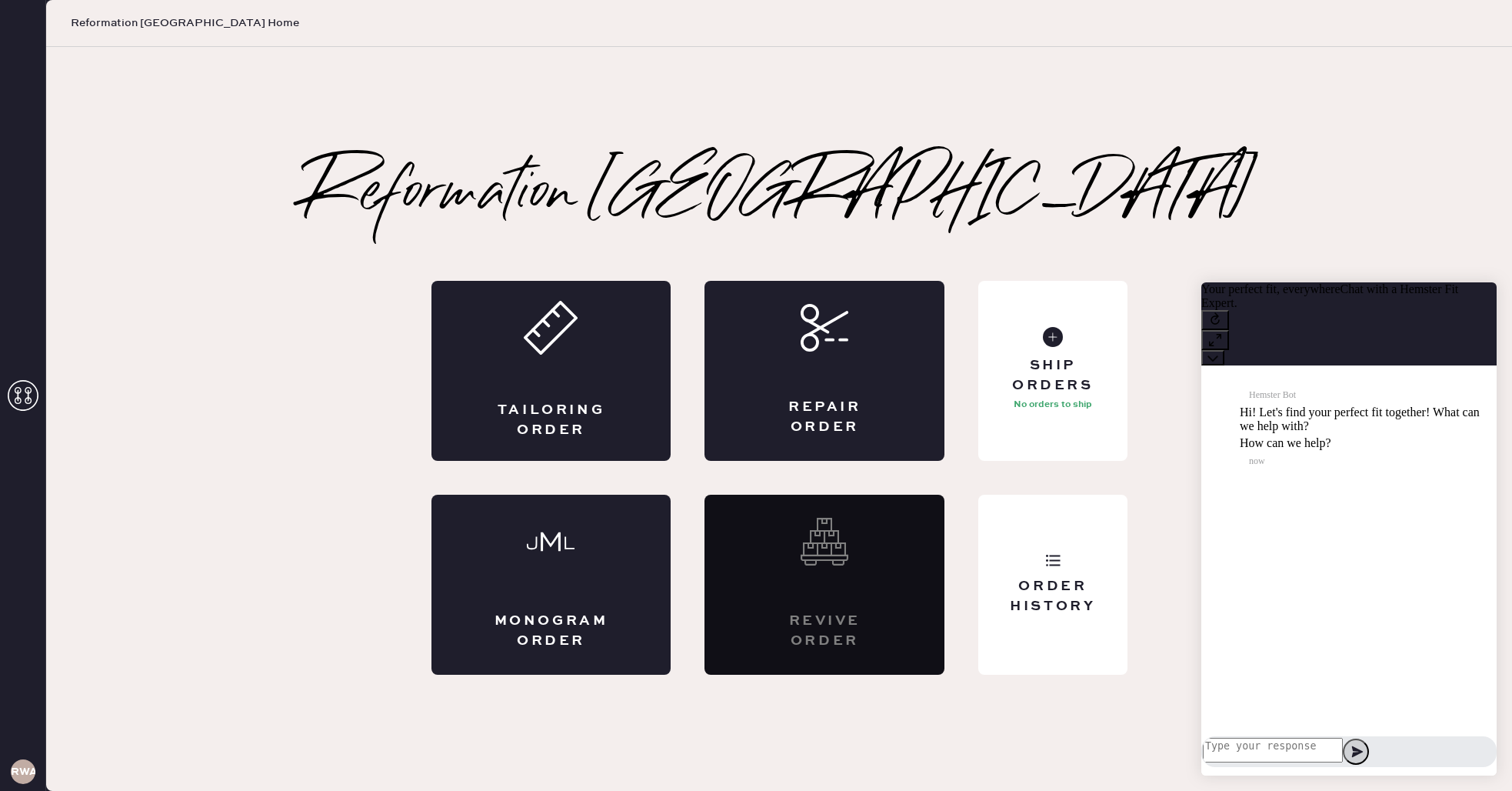
scroll to position [1, 0]
click at [1225, 350] on button at bounding box center [1213, 358] width 23 height 16
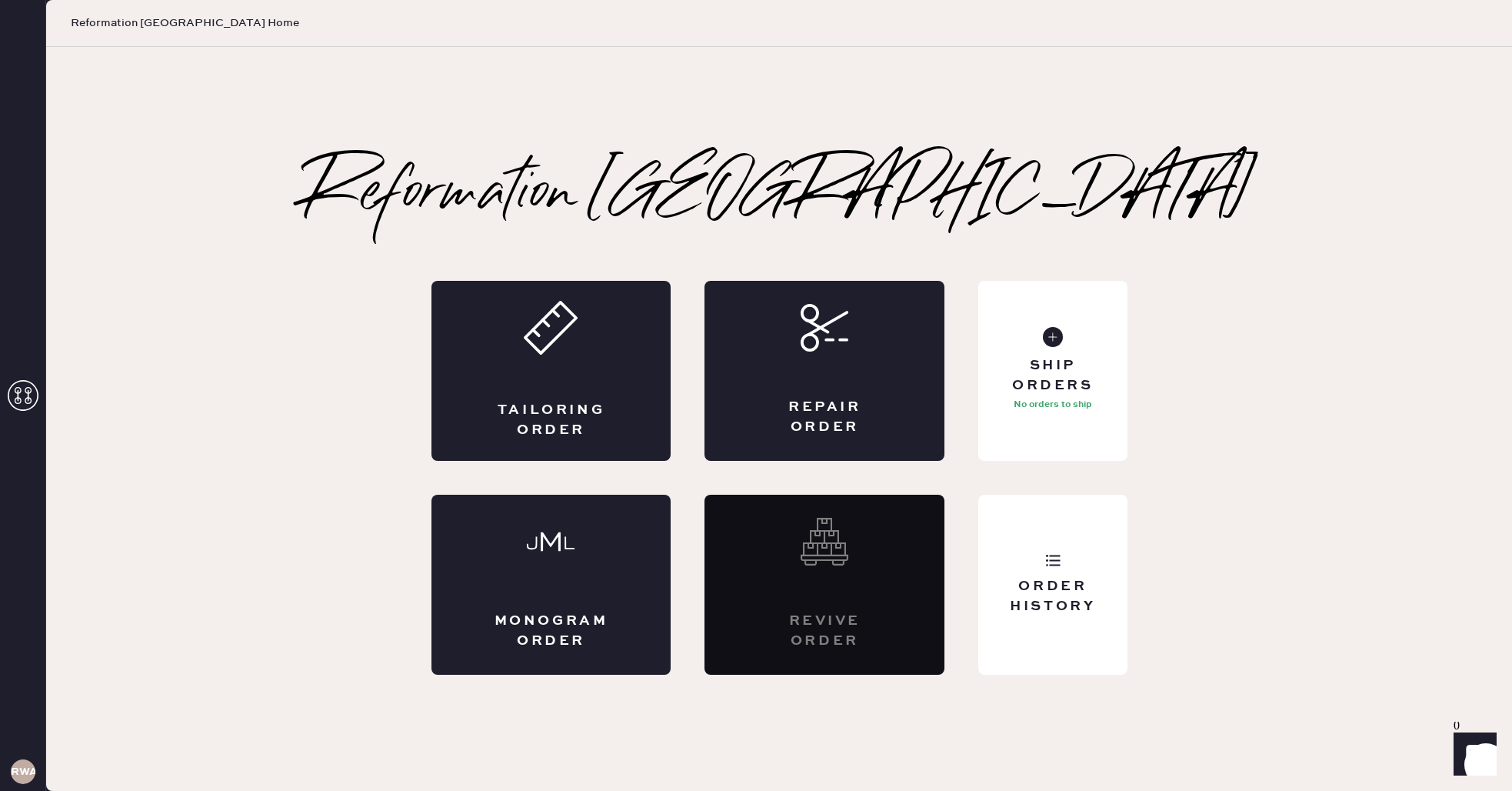
click at [28, 387] on use at bounding box center [23, 396] width 31 height 31
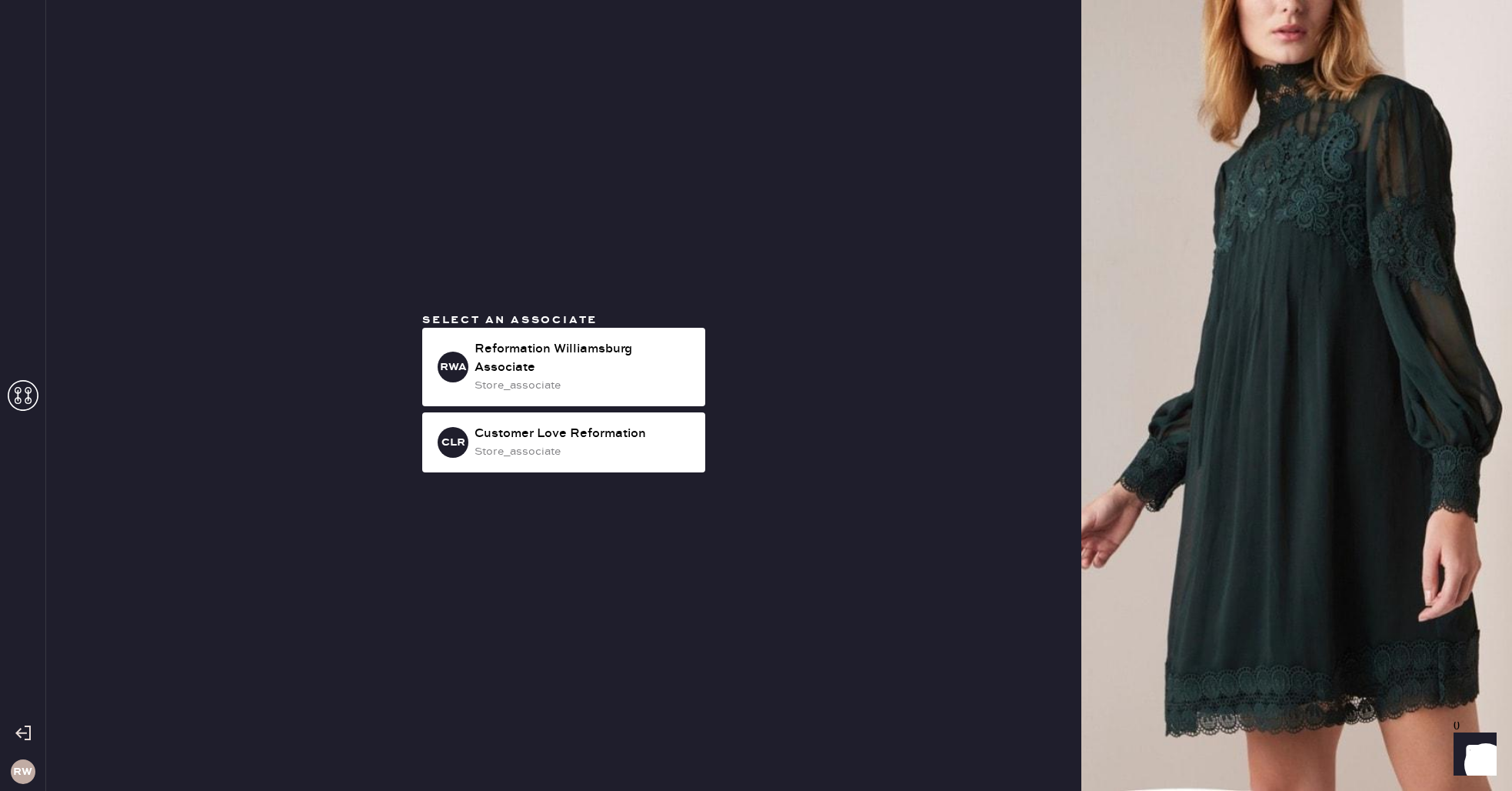
click at [238, 364] on div "Select an associate RWA Reformation Williamsburg Associate store_associate CLR …" at bounding box center [563, 395] width 1035 height 791
click at [21, 384] on icon at bounding box center [23, 396] width 31 height 31
